Goal: Transaction & Acquisition: Purchase product/service

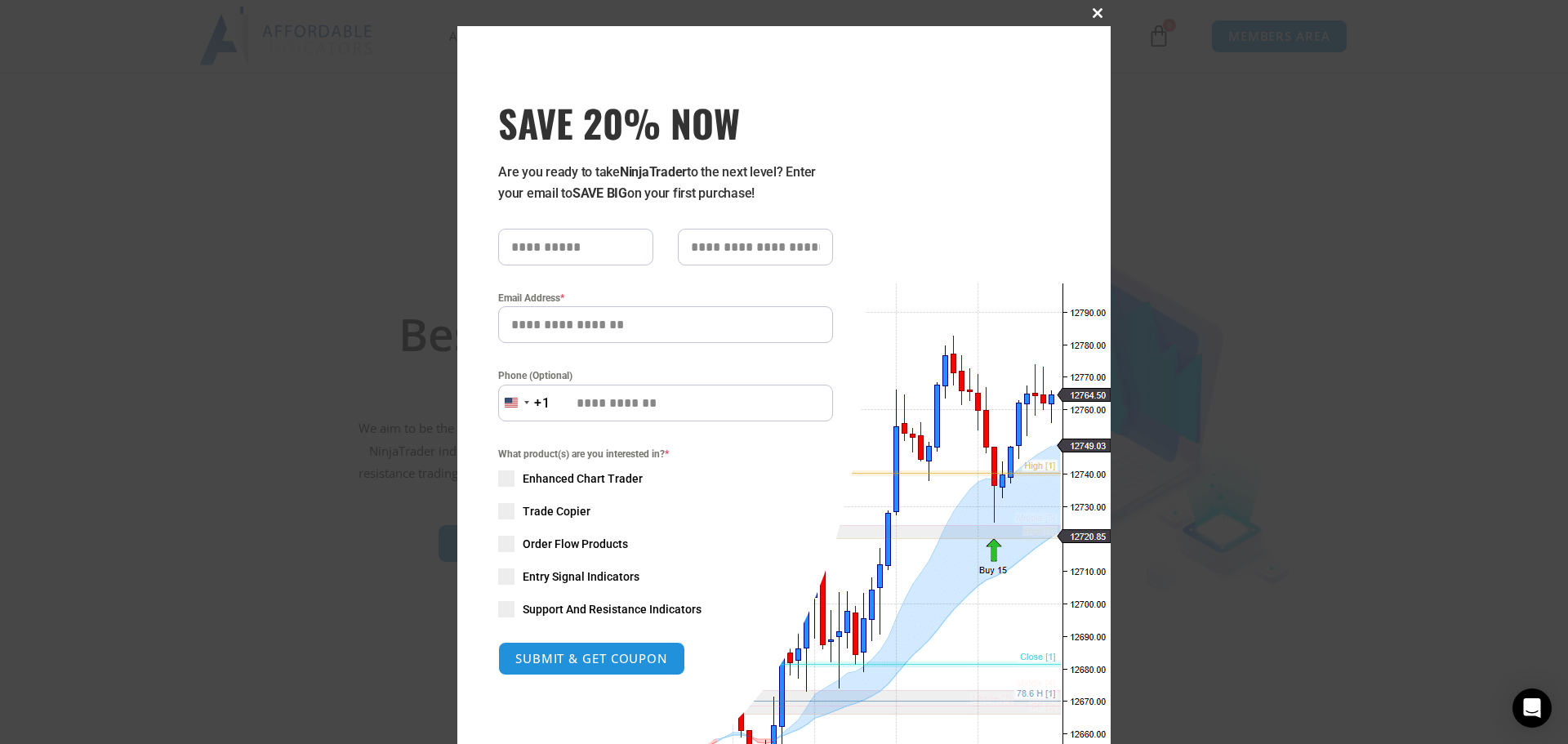
click at [773, 16] on span at bounding box center [1098, 12] width 26 height 10
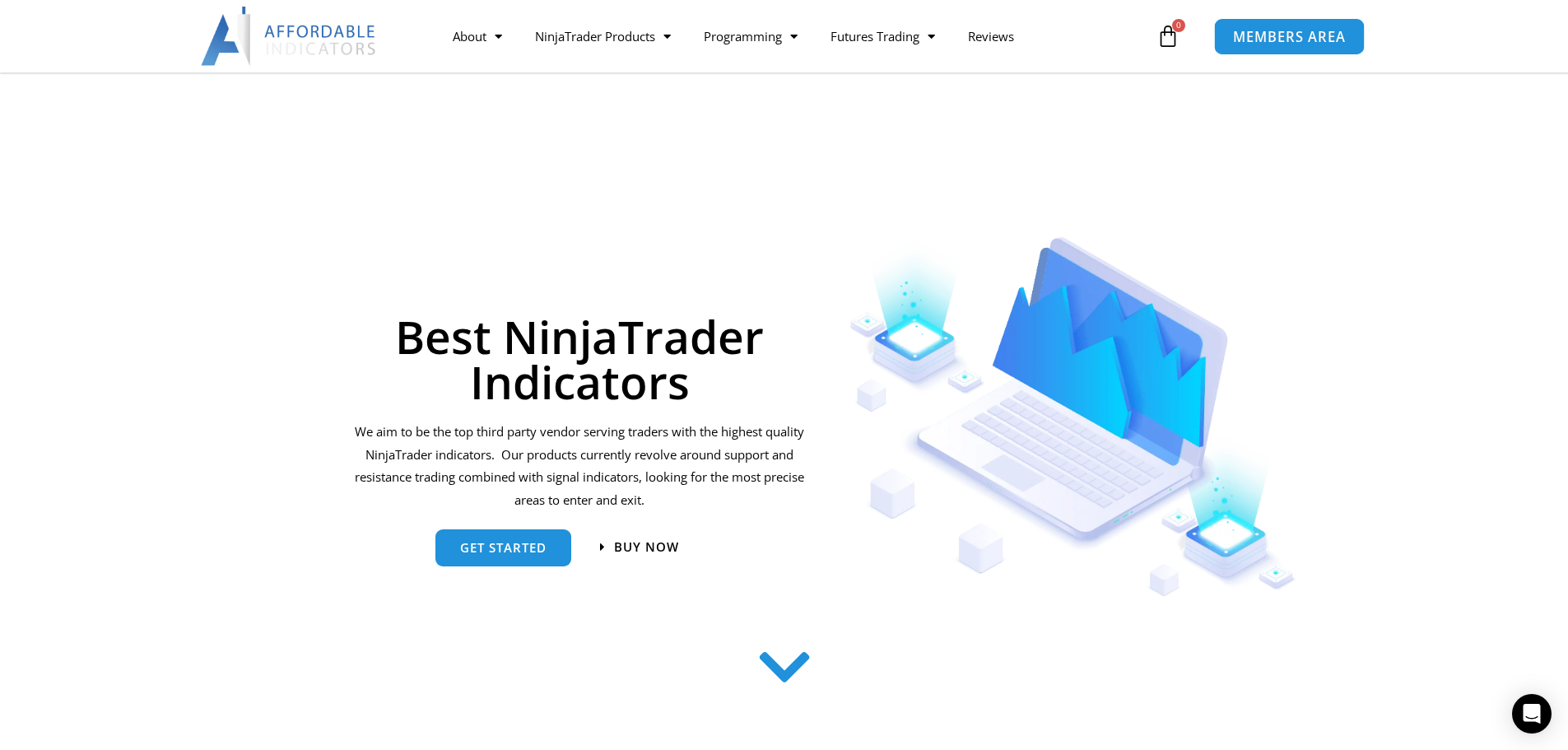
click at [779, 42] on span "MEMBERS AREA" at bounding box center [1289, 36] width 112 height 14
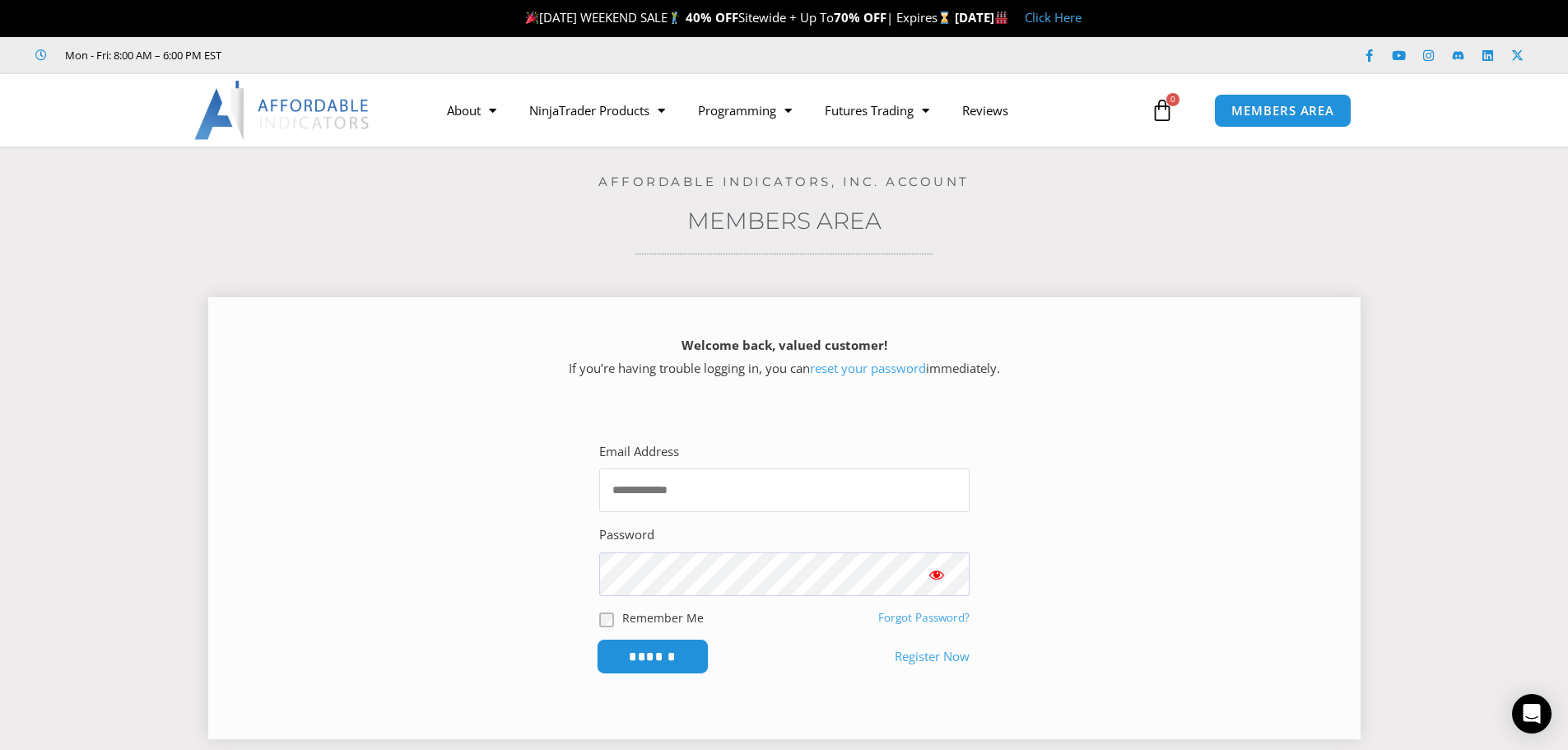
type input "**********"
click at [652, 656] on input "******" at bounding box center [652, 657] width 112 height 35
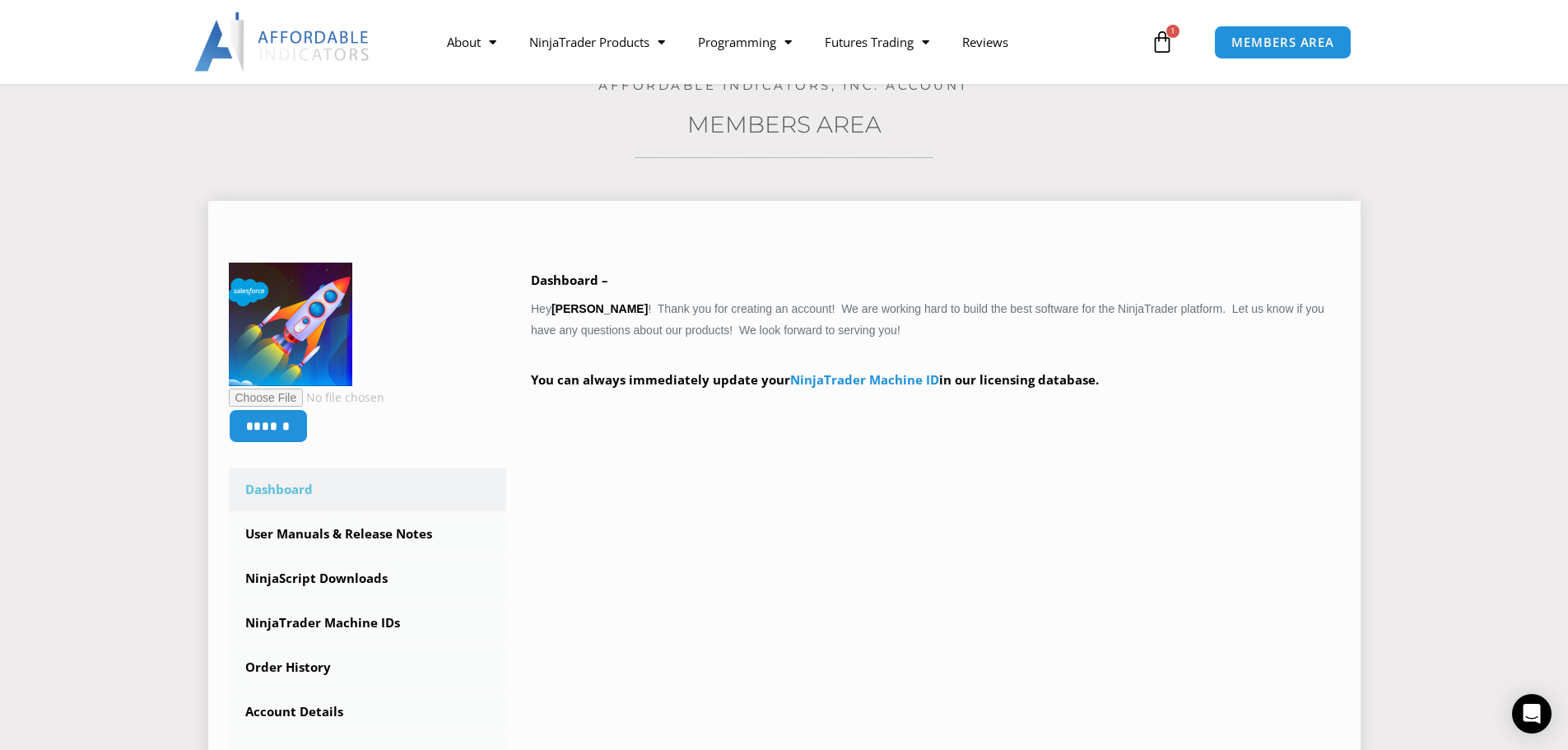
scroll to position [412, 0]
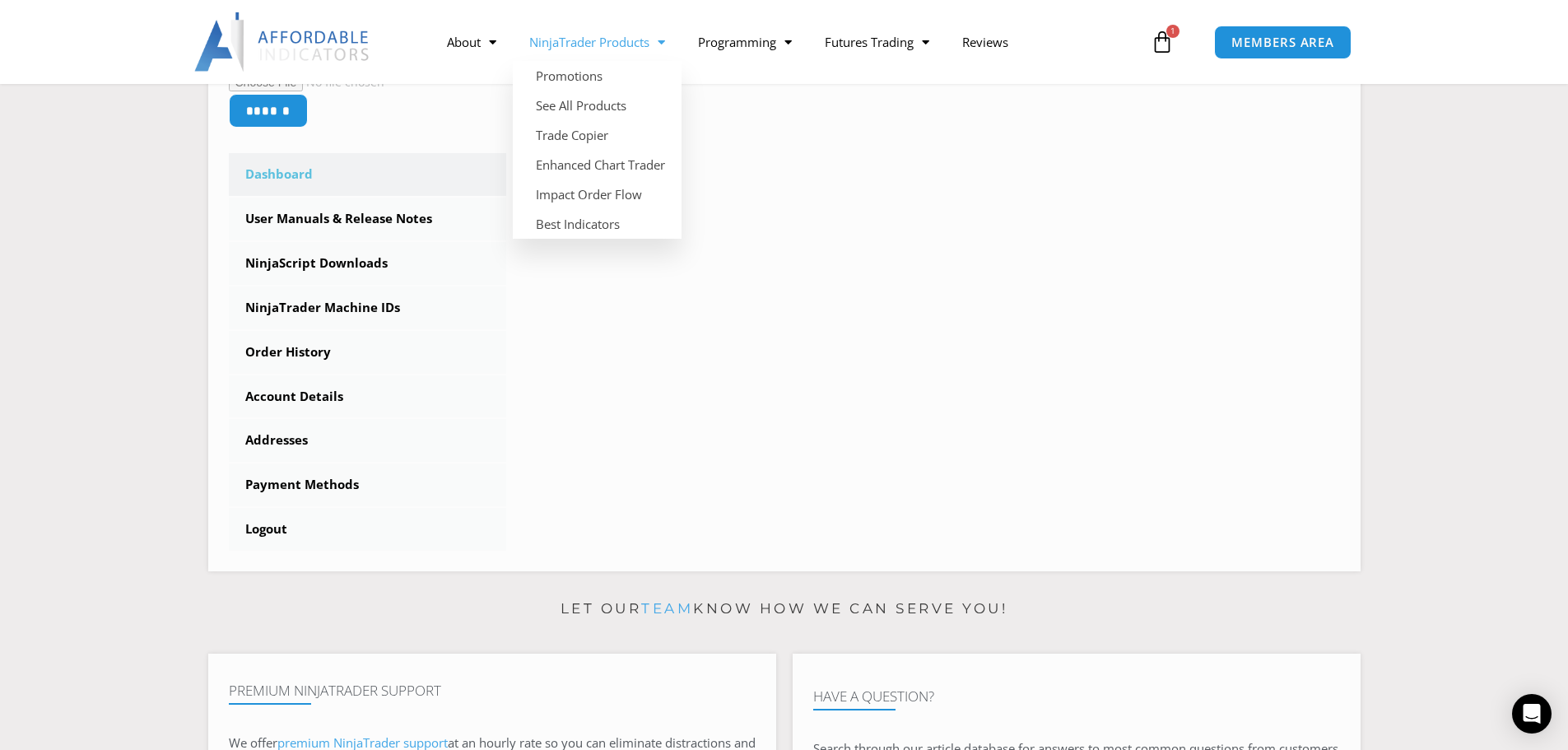
click at [603, 40] on link "NinjaTrader Products" at bounding box center [597, 42] width 169 height 38
click at [576, 44] on link "NinjaTrader Products" at bounding box center [597, 42] width 169 height 38
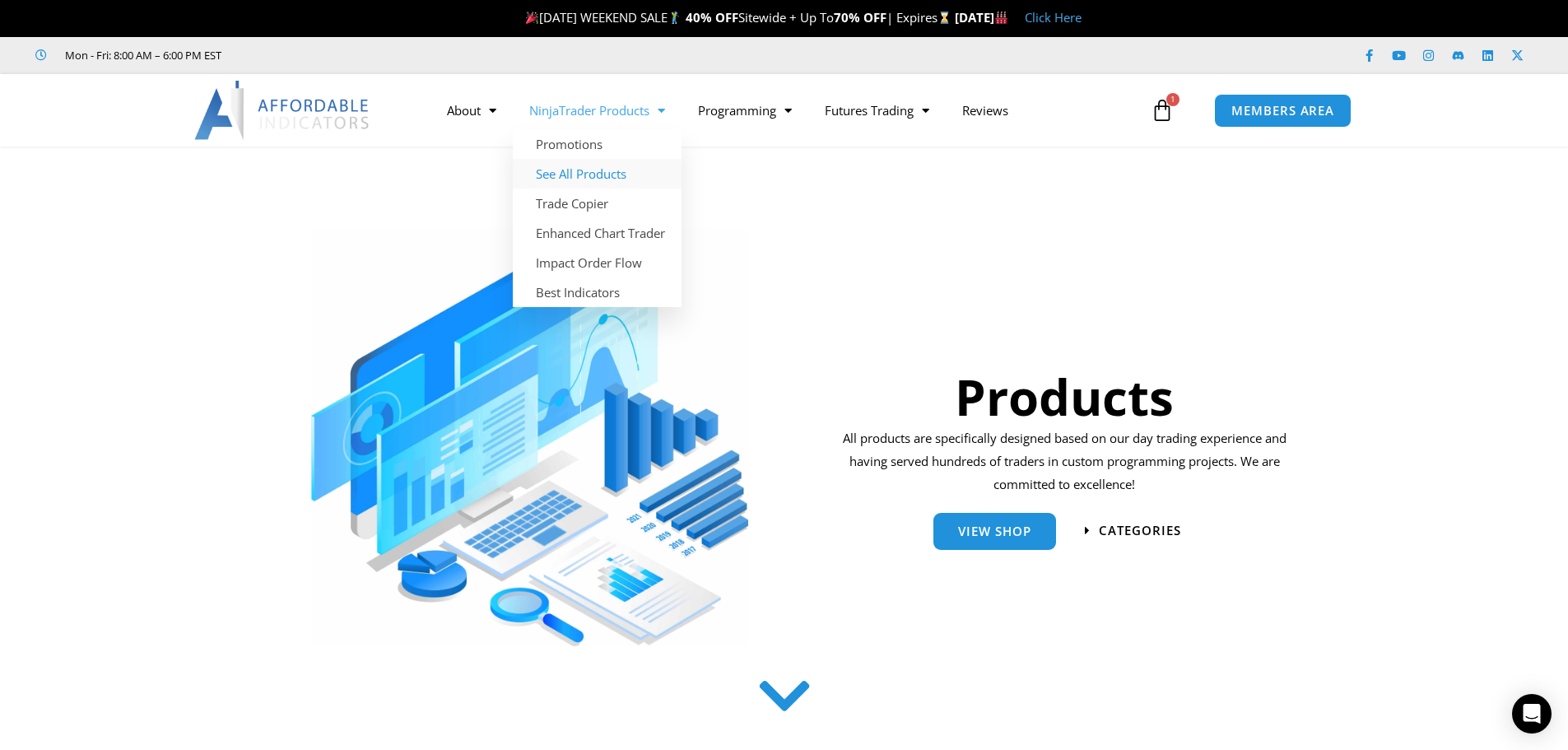
click at [589, 172] on link "See All Products" at bounding box center [597, 173] width 169 height 29
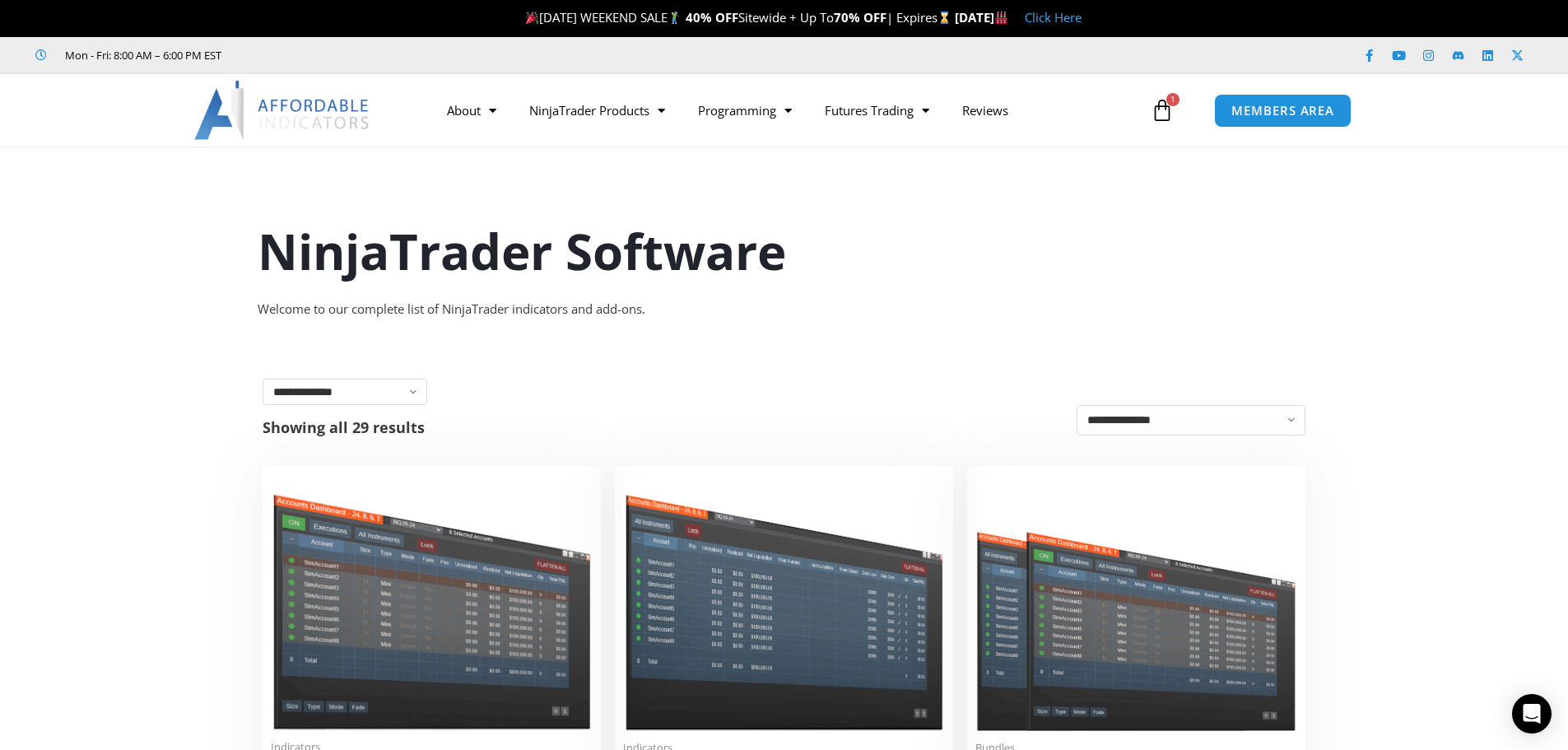
scroll to position [247, 0]
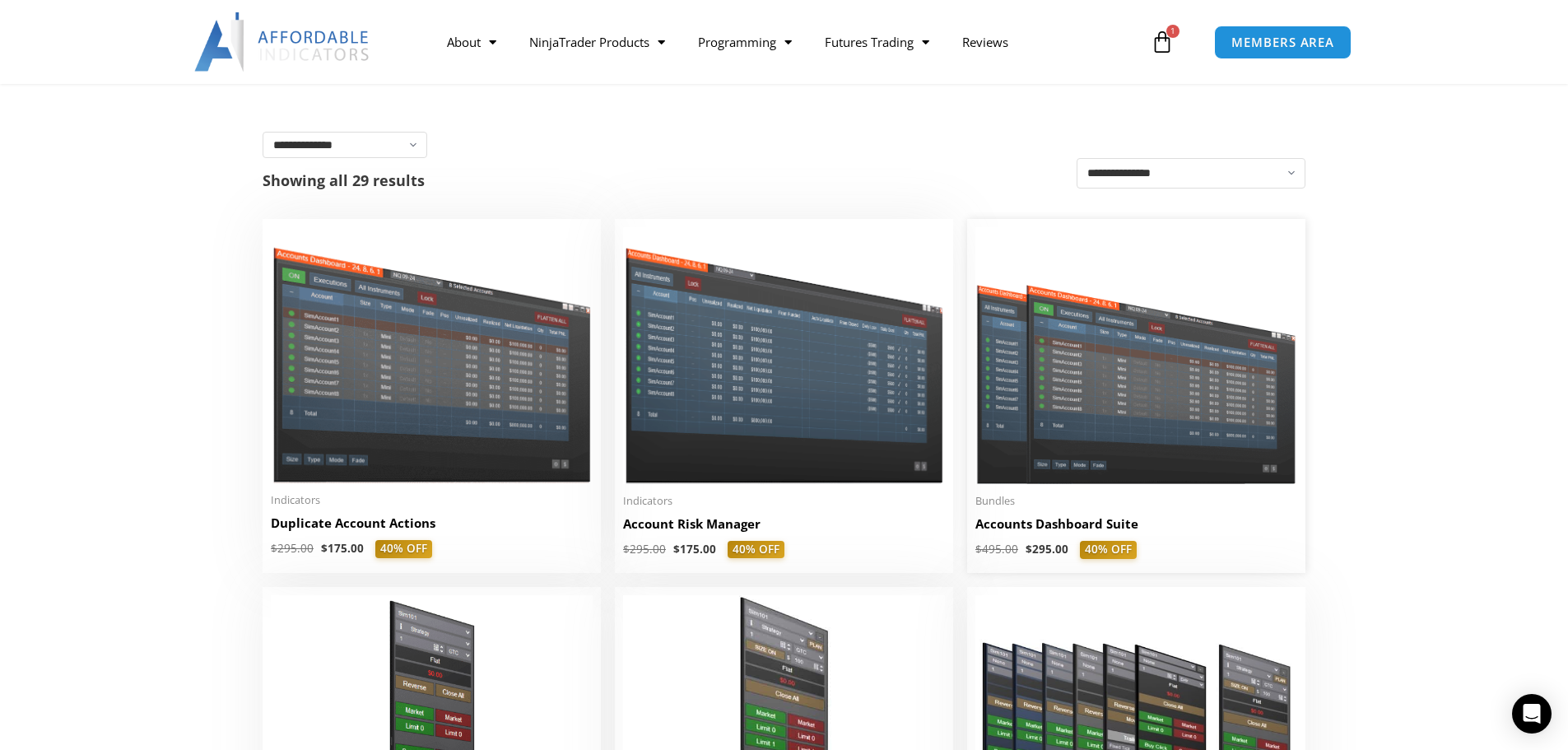
click at [1124, 457] on img at bounding box center [1137, 356] width 322 height 257
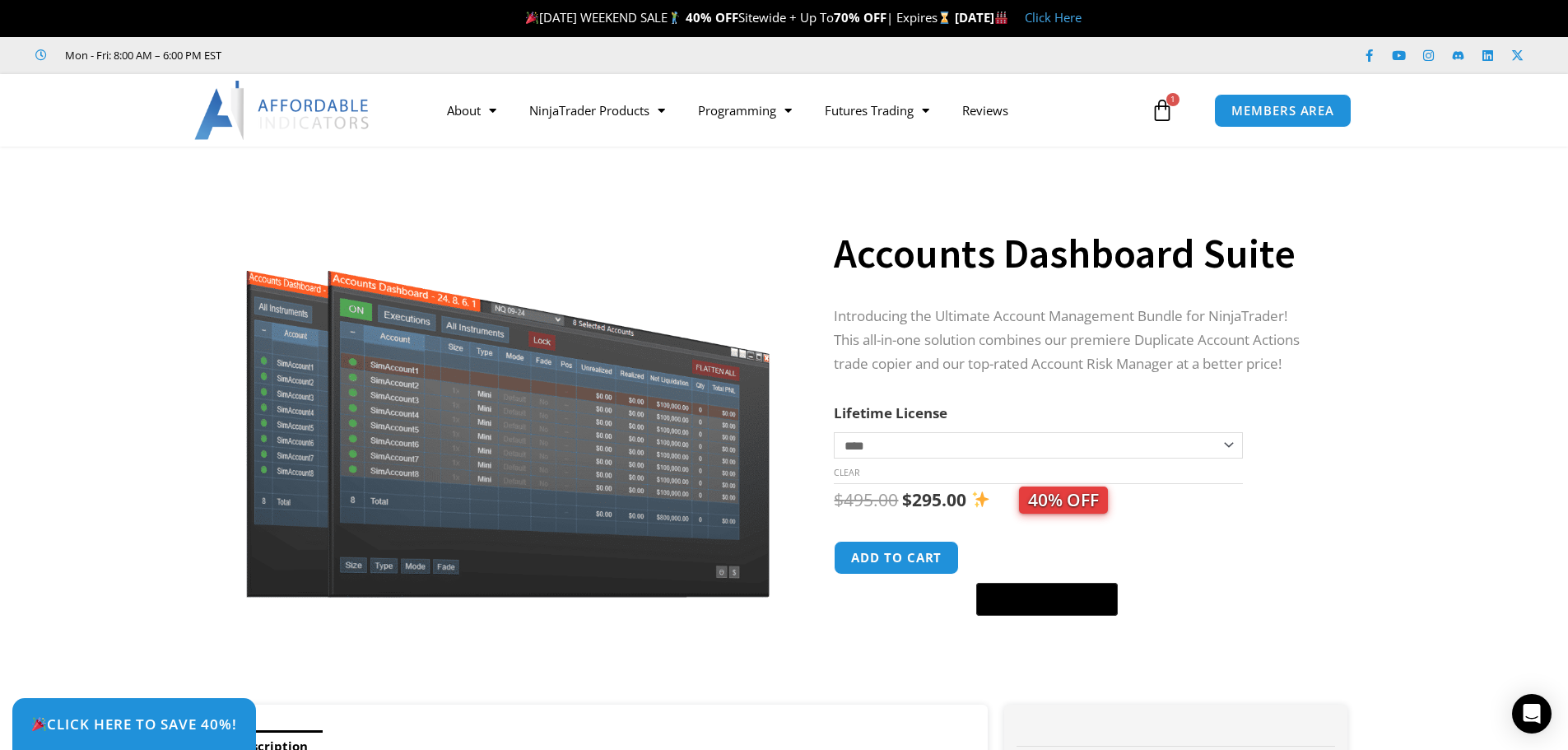
click at [904, 580] on div "Accounts Dashboard Suite quantity Add to cart @import url(//fonts.googleapis.co…" at bounding box center [1074, 579] width 481 height 76
click at [869, 539] on div "$ 495.00 Original price was: $495.00. $ 295.00 Current price is: $295.00. 40% O…" at bounding box center [1074, 551] width 481 height 133
click at [879, 551] on button "Add to cart" at bounding box center [897, 558] width 132 height 35
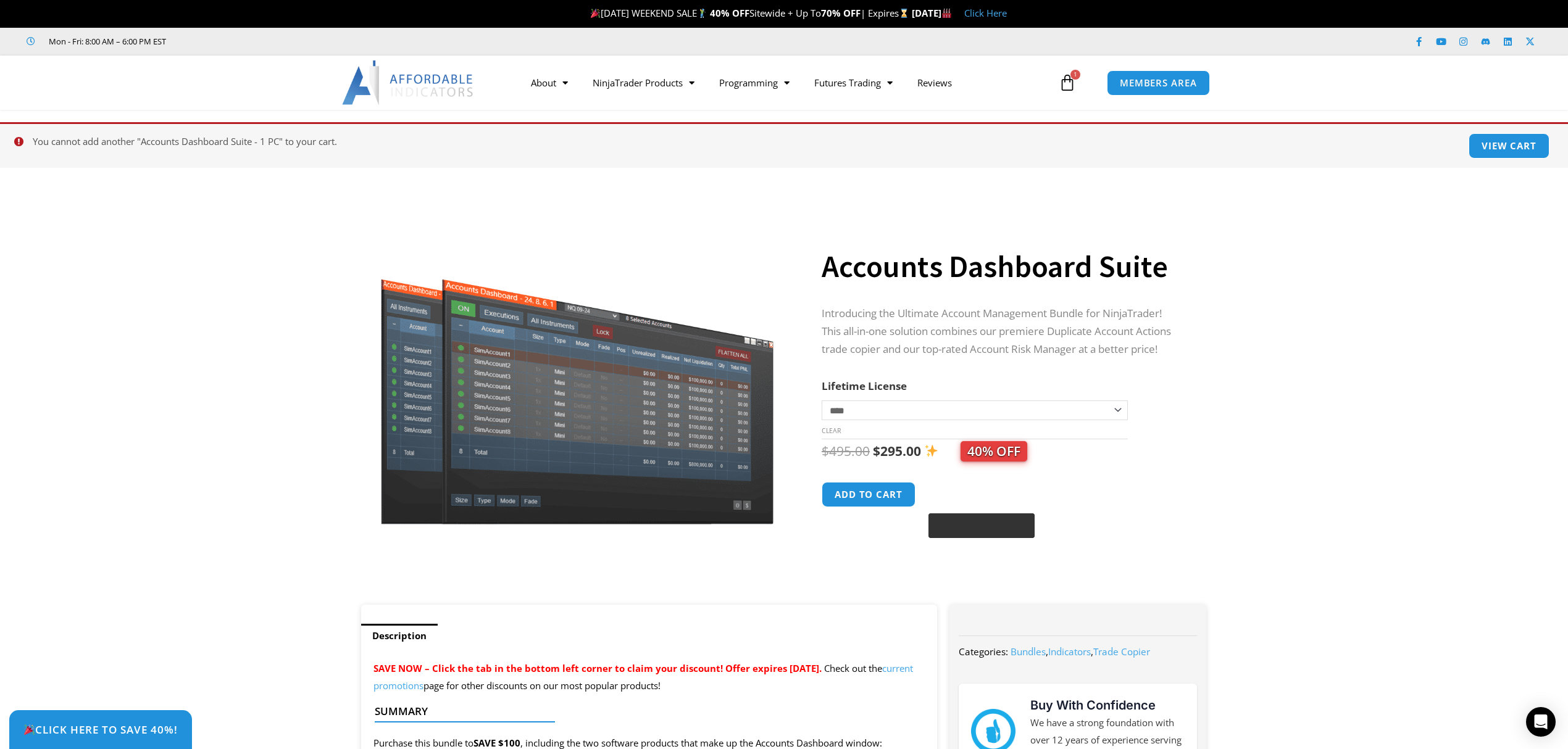
click at [995, 531] on image "Buy with GPay" at bounding box center [991, 525] width 19 height 14
click at [1000, 535] on icon "@import url(//fonts.googleapis.com/css?family=Google+Sans_old:500) ••••••" at bounding box center [1005, 527] width 64 height 19
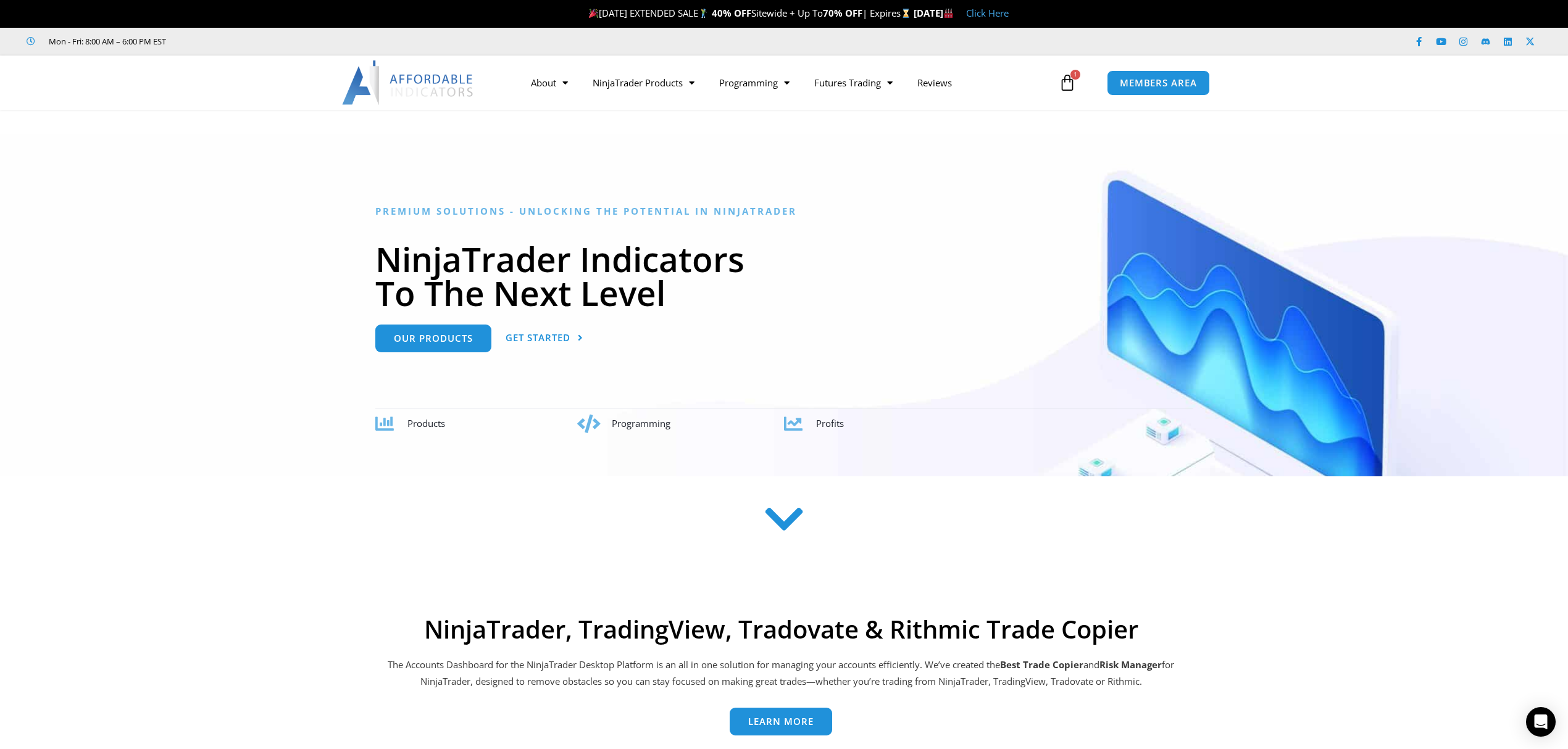
click at [1067, 82] on icon at bounding box center [1067, 83] width 17 height 17
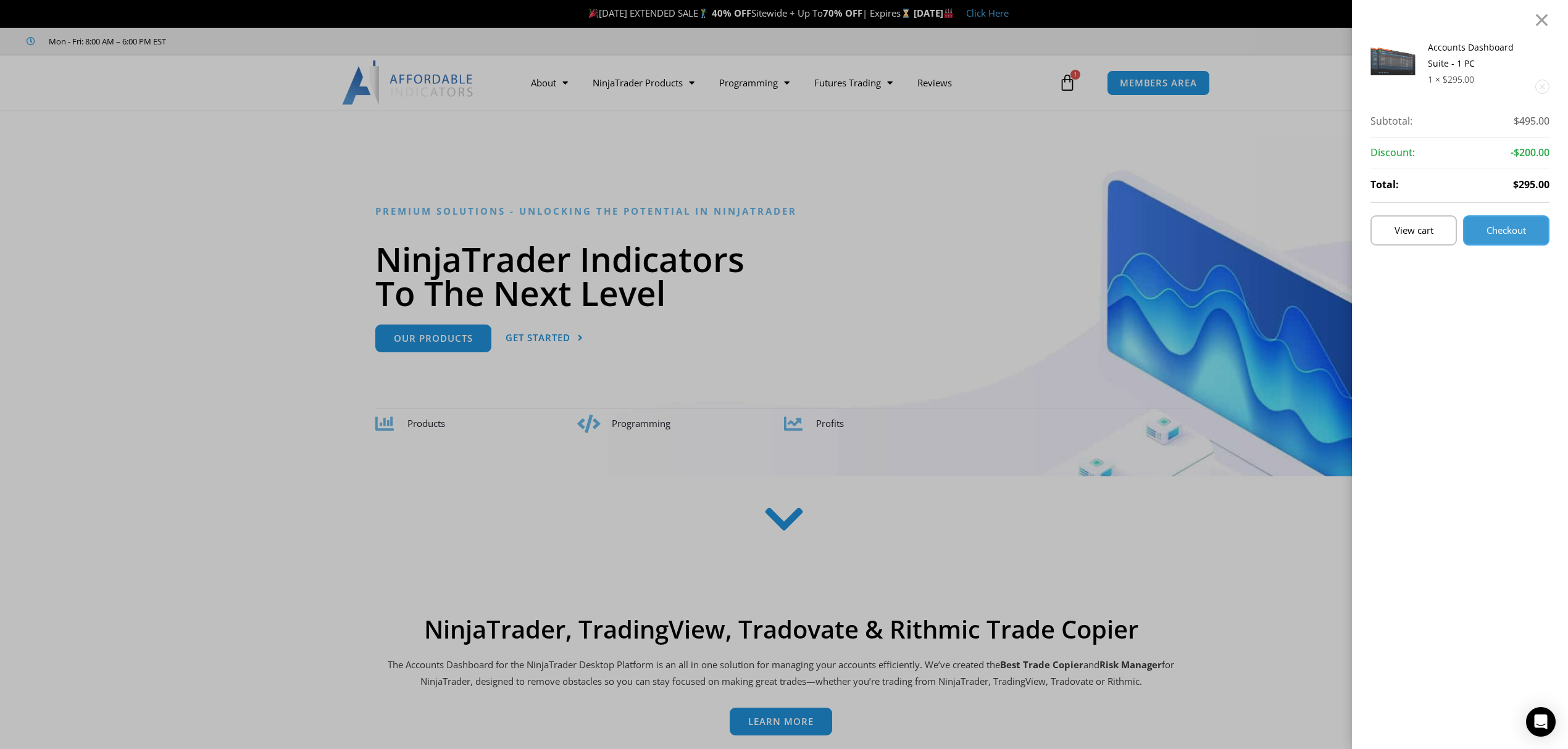
click at [1521, 228] on span "Checkout" at bounding box center [1506, 230] width 40 height 9
click at [1524, 228] on span "Checkout" at bounding box center [1506, 230] width 40 height 9
click at [1549, 19] on div at bounding box center [1541, 20] width 15 height 15
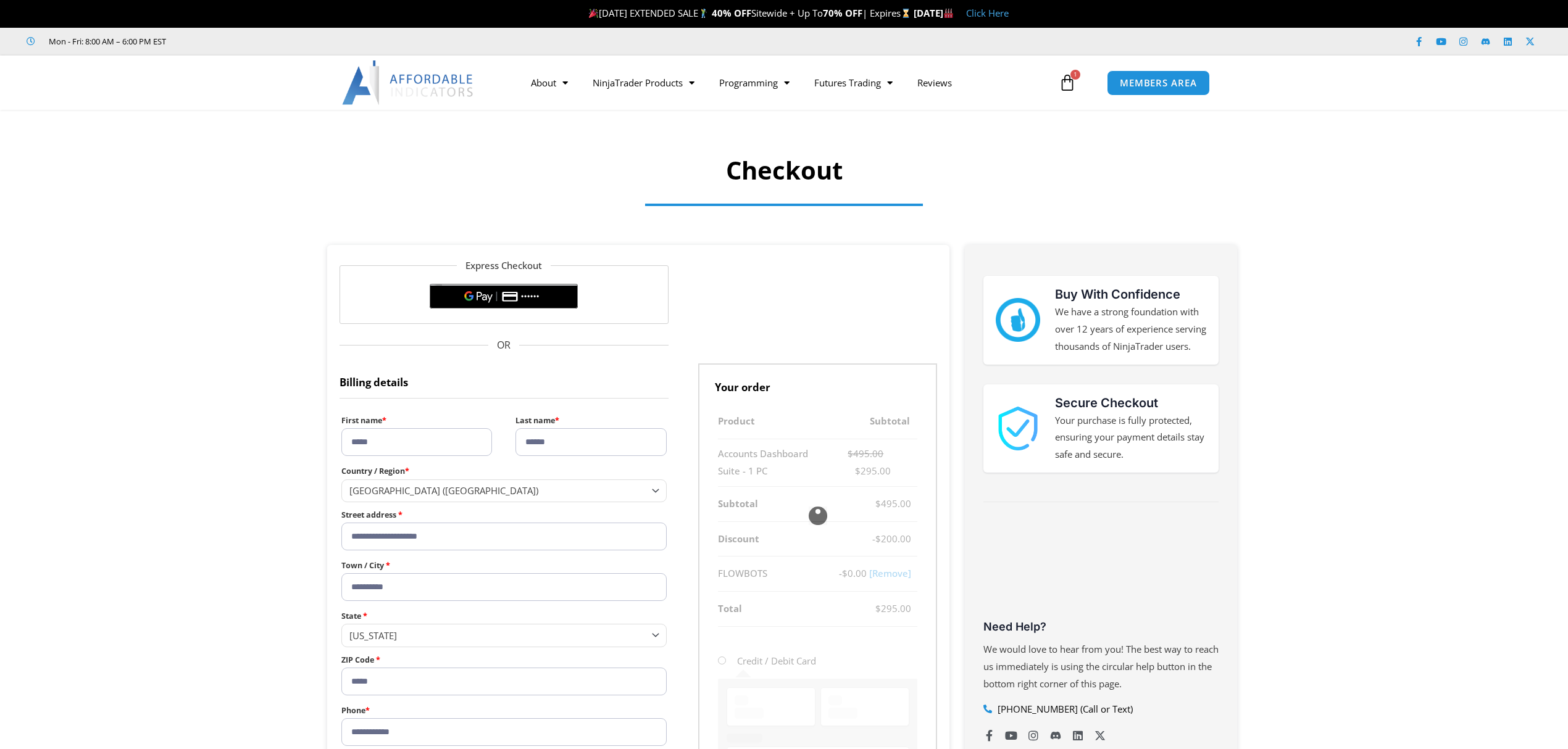
select select "**"
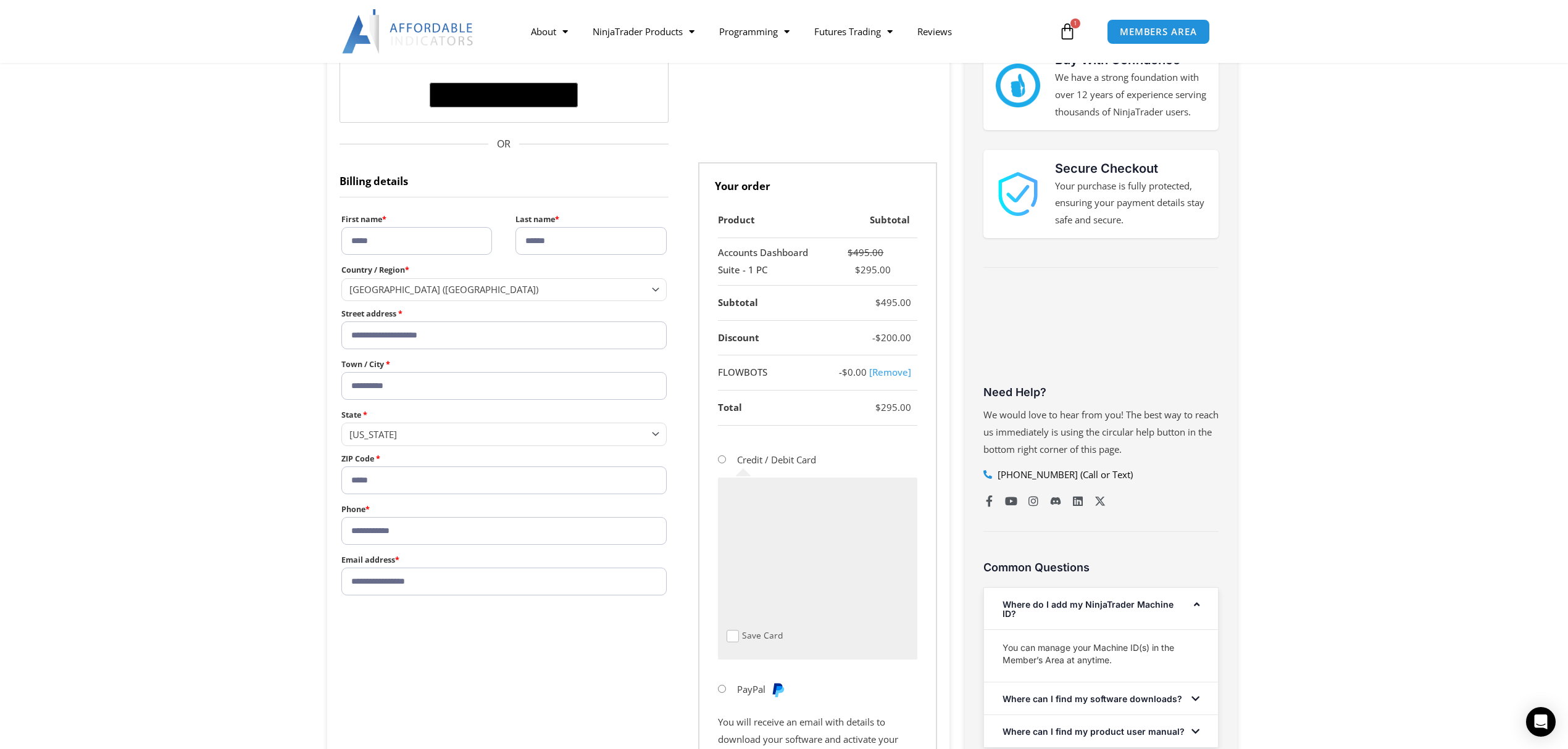
scroll to position [329, 0]
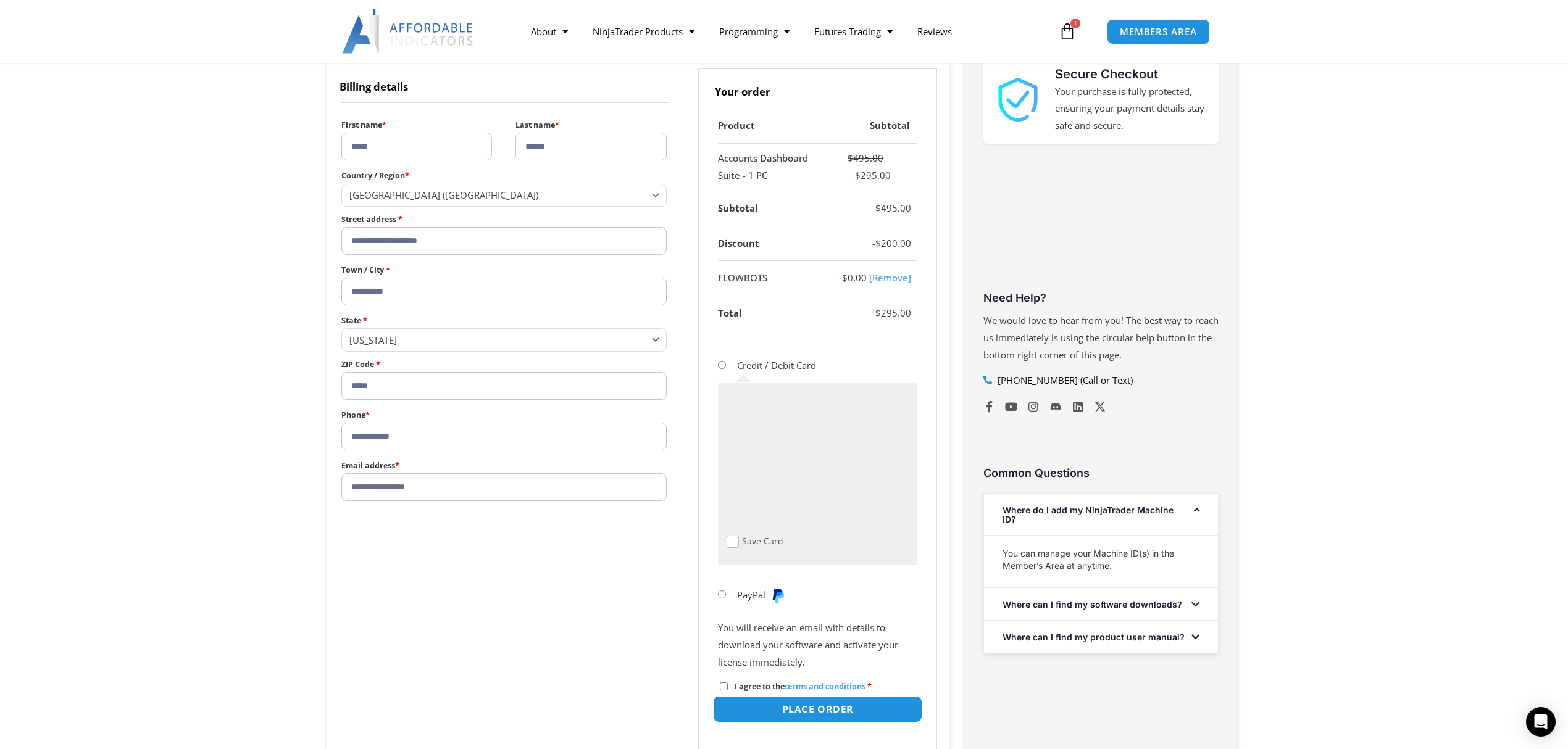
click at [806, 709] on button "Place order" at bounding box center [817, 709] width 209 height 27
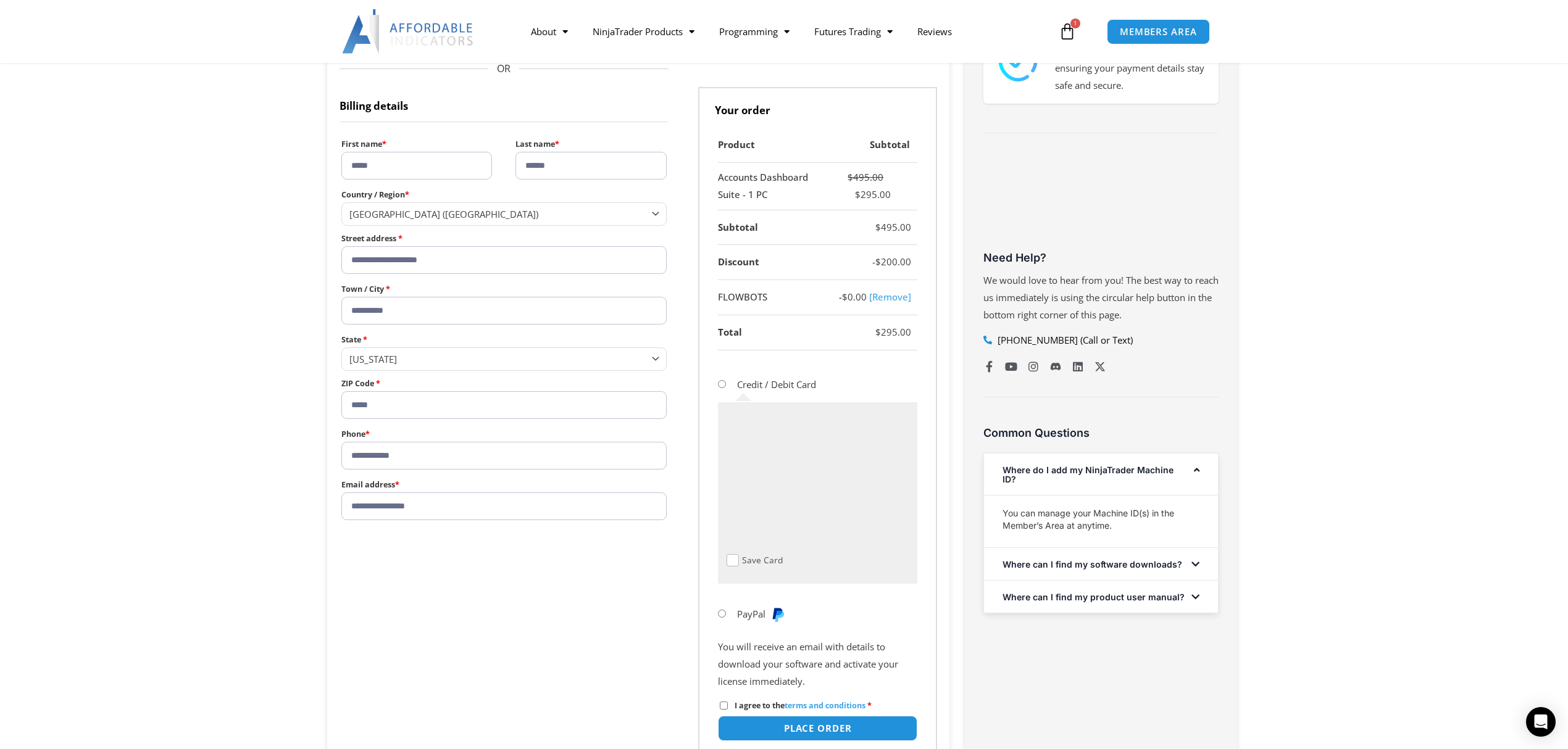
scroll to position [117, 0]
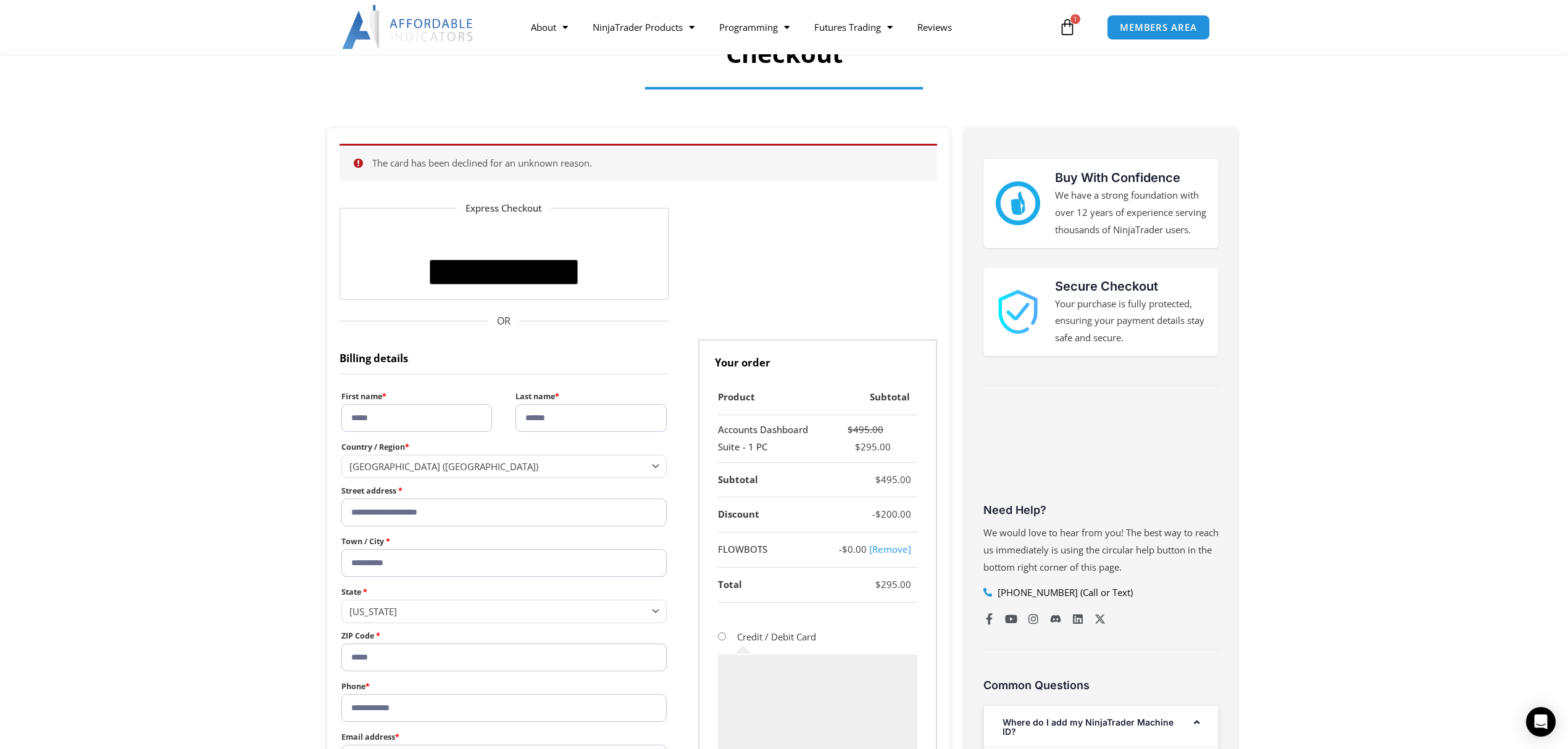
drag, startPoint x: 613, startPoint y: 168, endPoint x: 339, endPoint y: 162, distance: 274.1
click at [339, 162] on ul "The card has been declined for an unknown reason." at bounding box center [638, 163] width 597 height 38
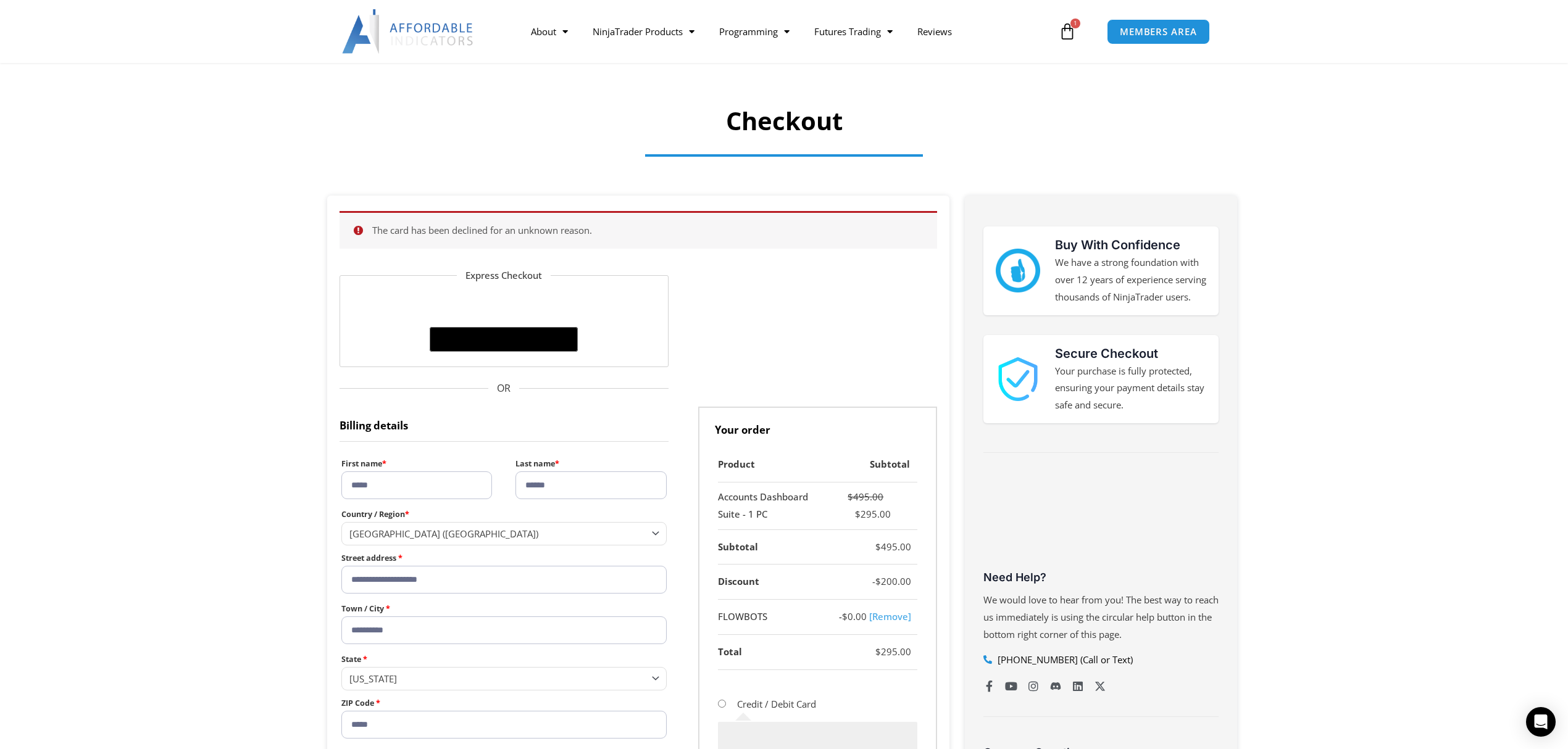
scroll to position [34, 0]
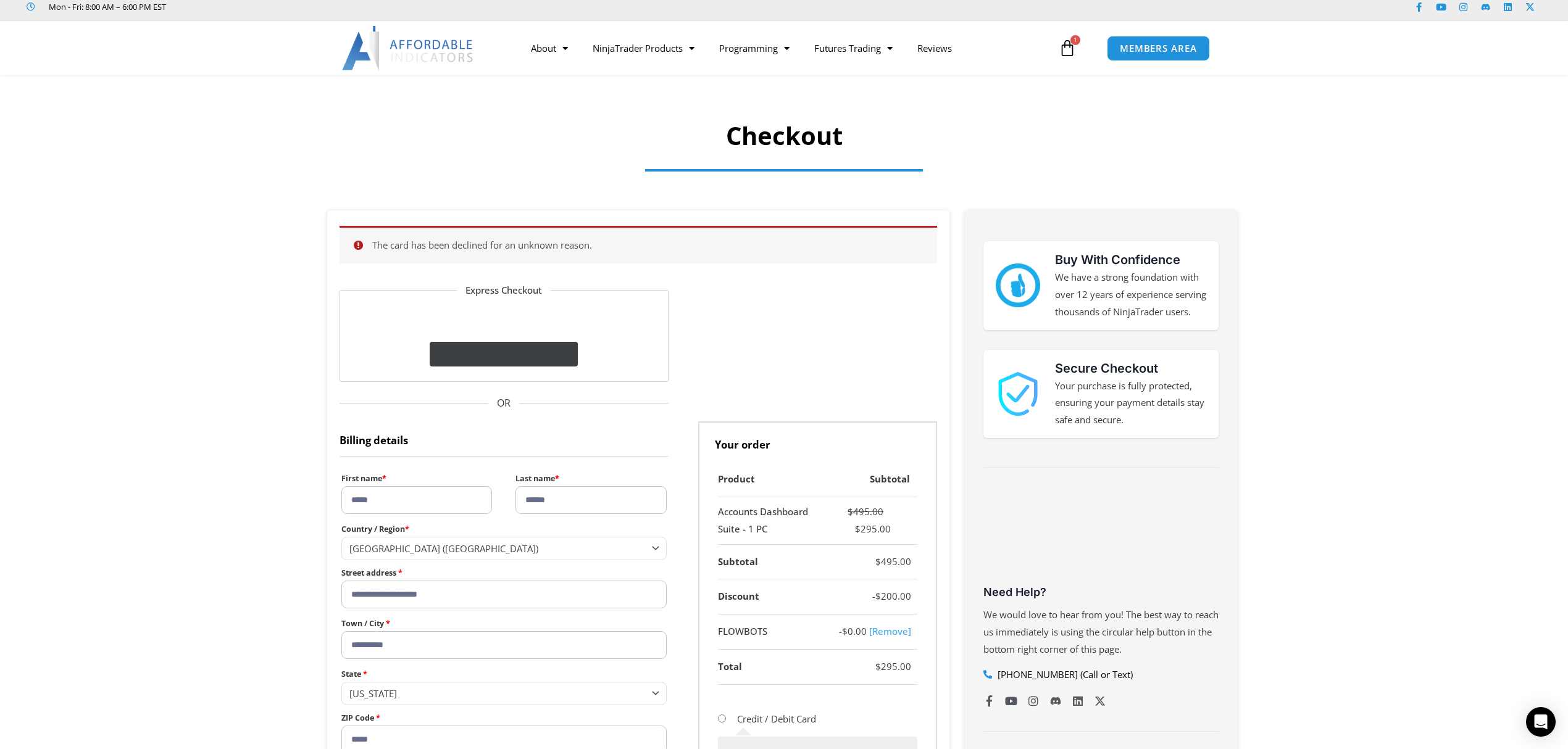
click at [540, 360] on icon "@import url(//[DOMAIN_NAME][URL]) ••••••" at bounding box center [525, 355] width 66 height 19
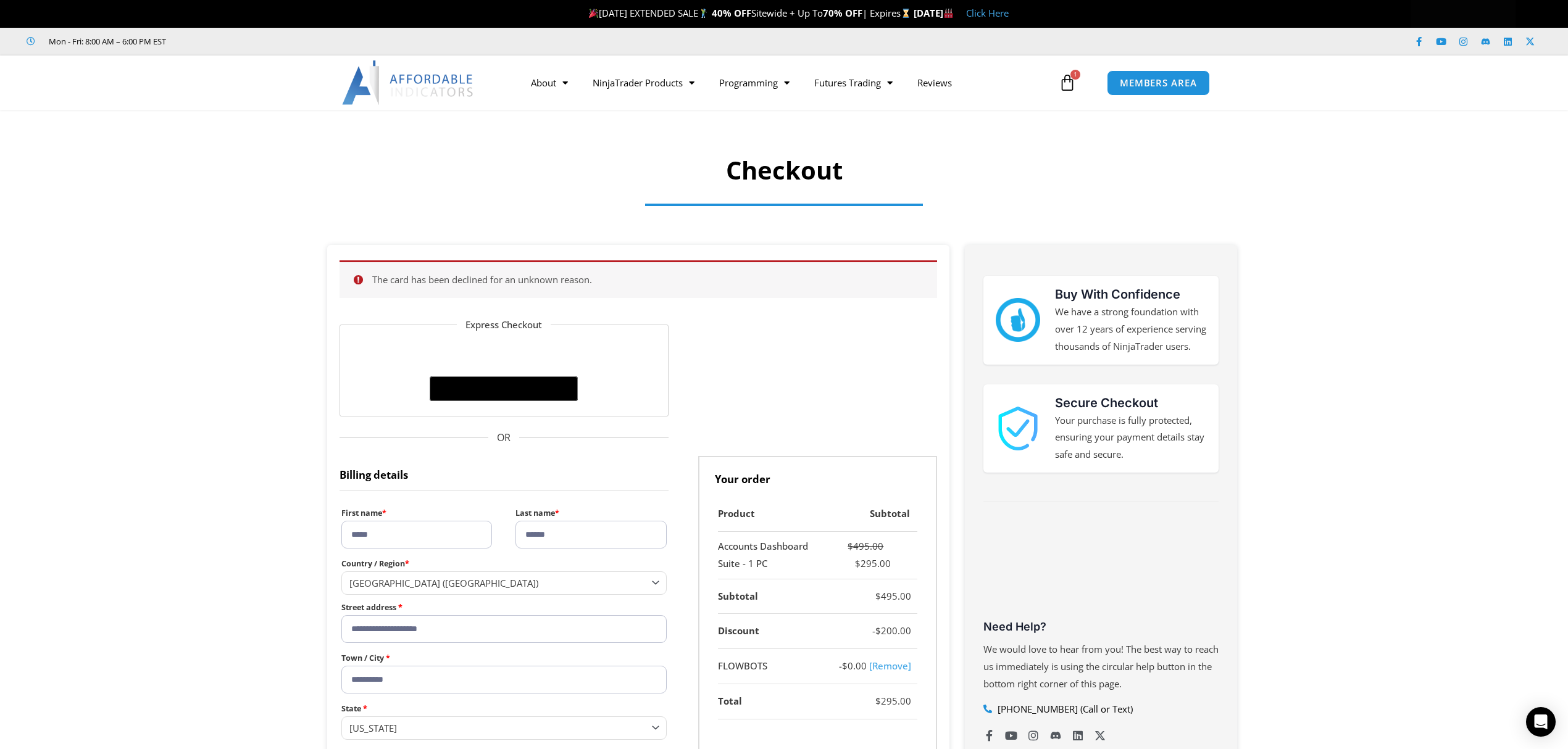
click at [524, 285] on li "The card has been declined for an unknown reason." at bounding box center [646, 280] width 547 height 17
